Goal: Transaction & Acquisition: Download file/media

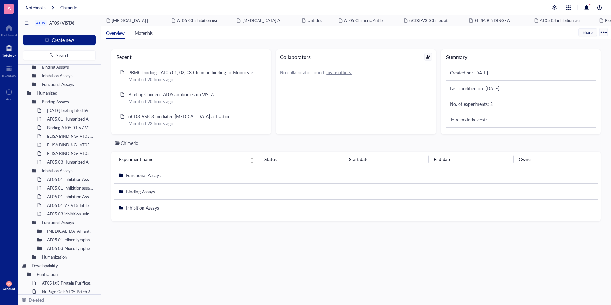
scroll to position [108, 0]
click at [64, 175] on div "AT05.01 Inhibition Assay of Humanized AT05 antibodies using Biotinylated VSIG3" at bounding box center [67, 179] width 46 height 9
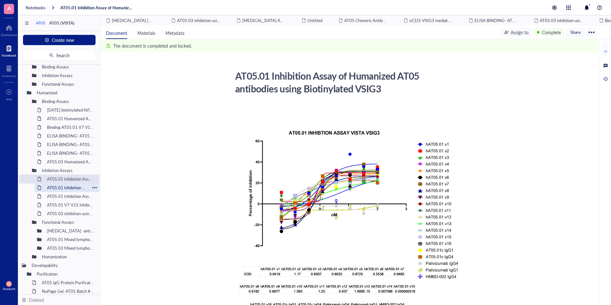
click at [64, 186] on div "AT05.01 Inhibition assay using VISTA.avi taq" at bounding box center [67, 187] width 46 height 9
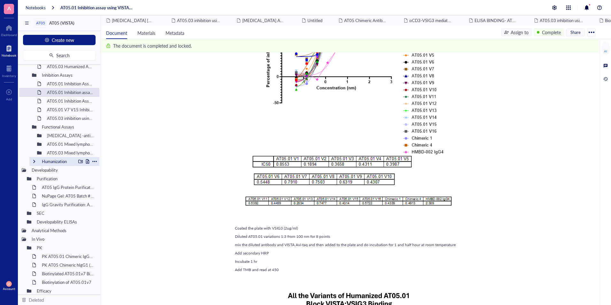
scroll to position [204, 0]
click at [39, 145] on div at bounding box center [39, 144] width 4 height 4
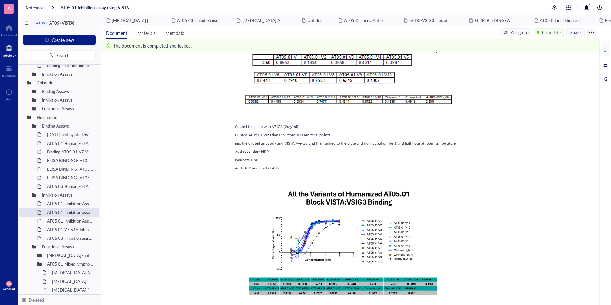
scroll to position [281, 0]
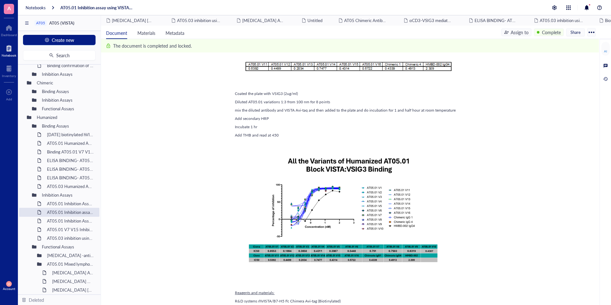
click at [382, 301] on div "R&D systems rhVISTA/B7-H5 Fc Chimera Avi-tag (Biotinylated)" at bounding box center [349, 301] width 228 height 6
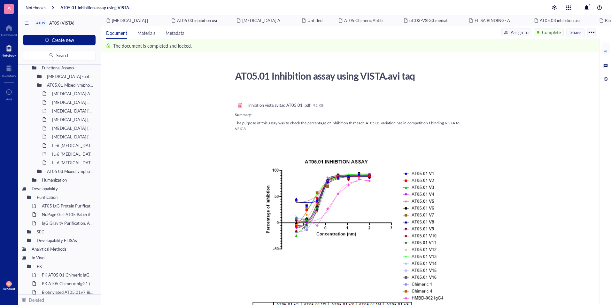
scroll to position [370, 0]
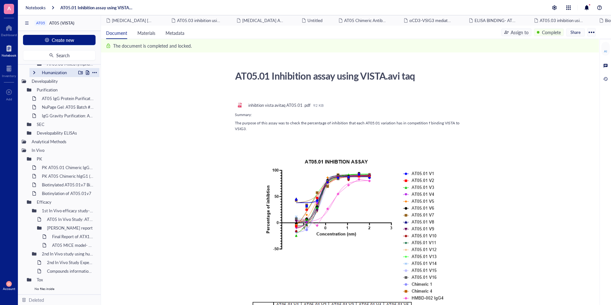
click at [35, 72] on div at bounding box center [34, 72] width 4 height 4
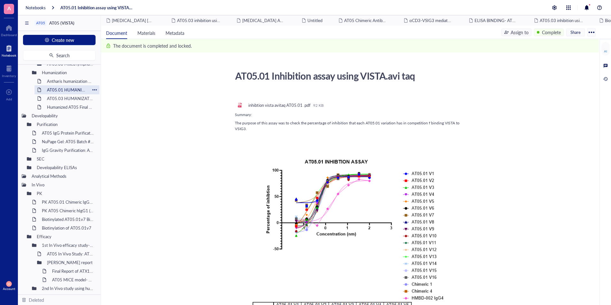
click at [53, 89] on div "AT05.01 HUMANIZATION REPORT" at bounding box center [67, 89] width 46 height 9
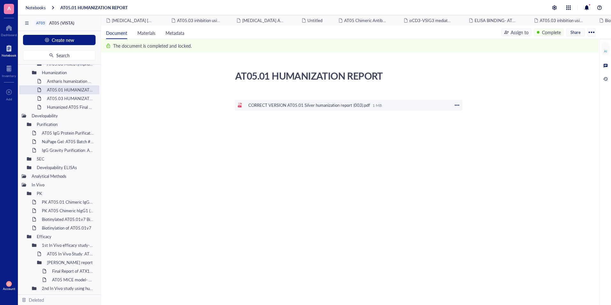
click at [453, 105] on div "pdf CORRECT VERSION AT05.01 Silver humanization report (003).pdf 1 MB" at bounding box center [349, 105] width 228 height 11
click at [457, 105] on div at bounding box center [457, 105] width 6 height 6
click at [463, 112] on span "Download" at bounding box center [477, 115] width 36 height 7
